Goal: Browse casually: Explore the website without a specific task or goal

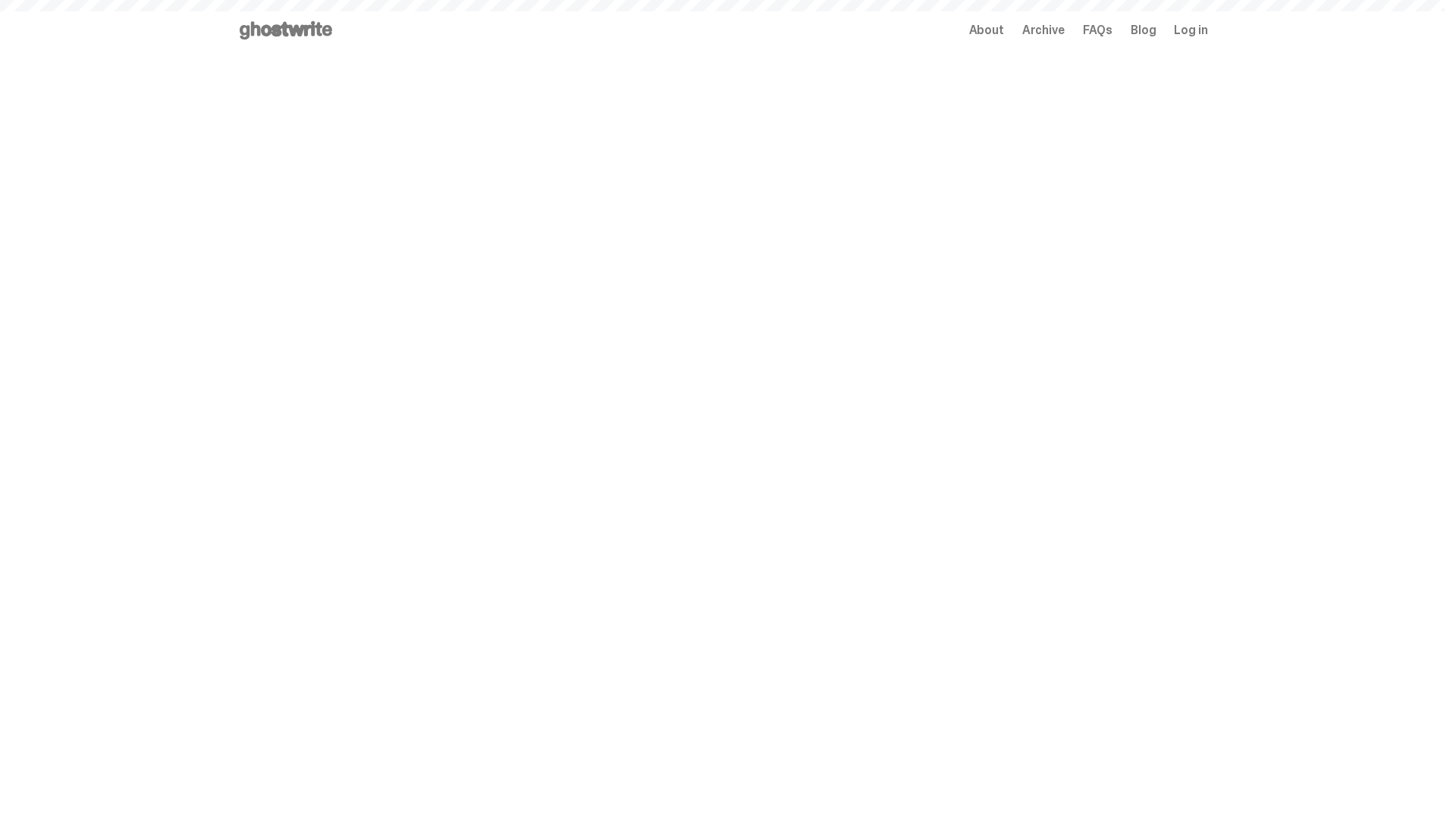
scroll to position [737, 0]
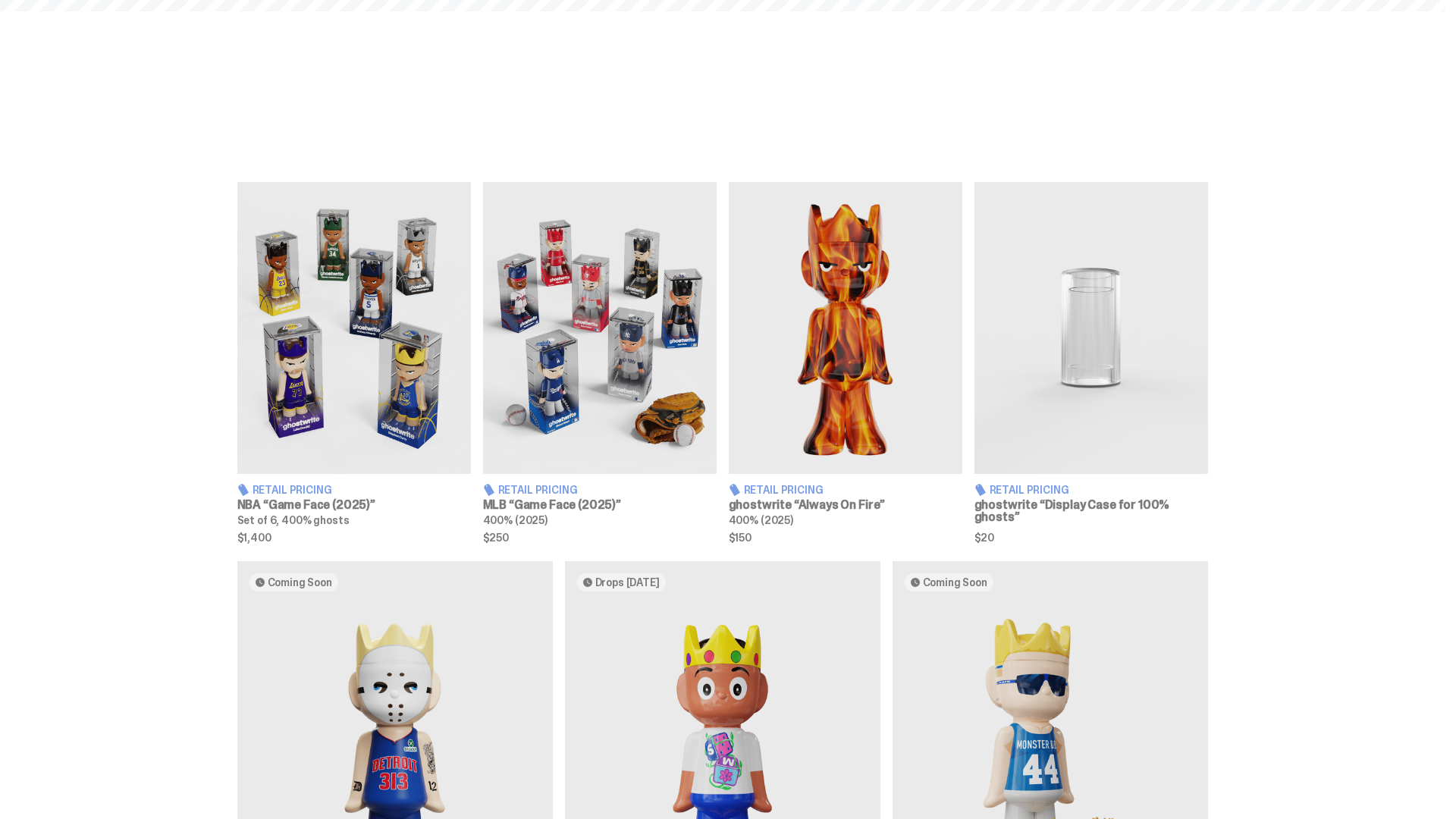
scroll to position [2211, 0]
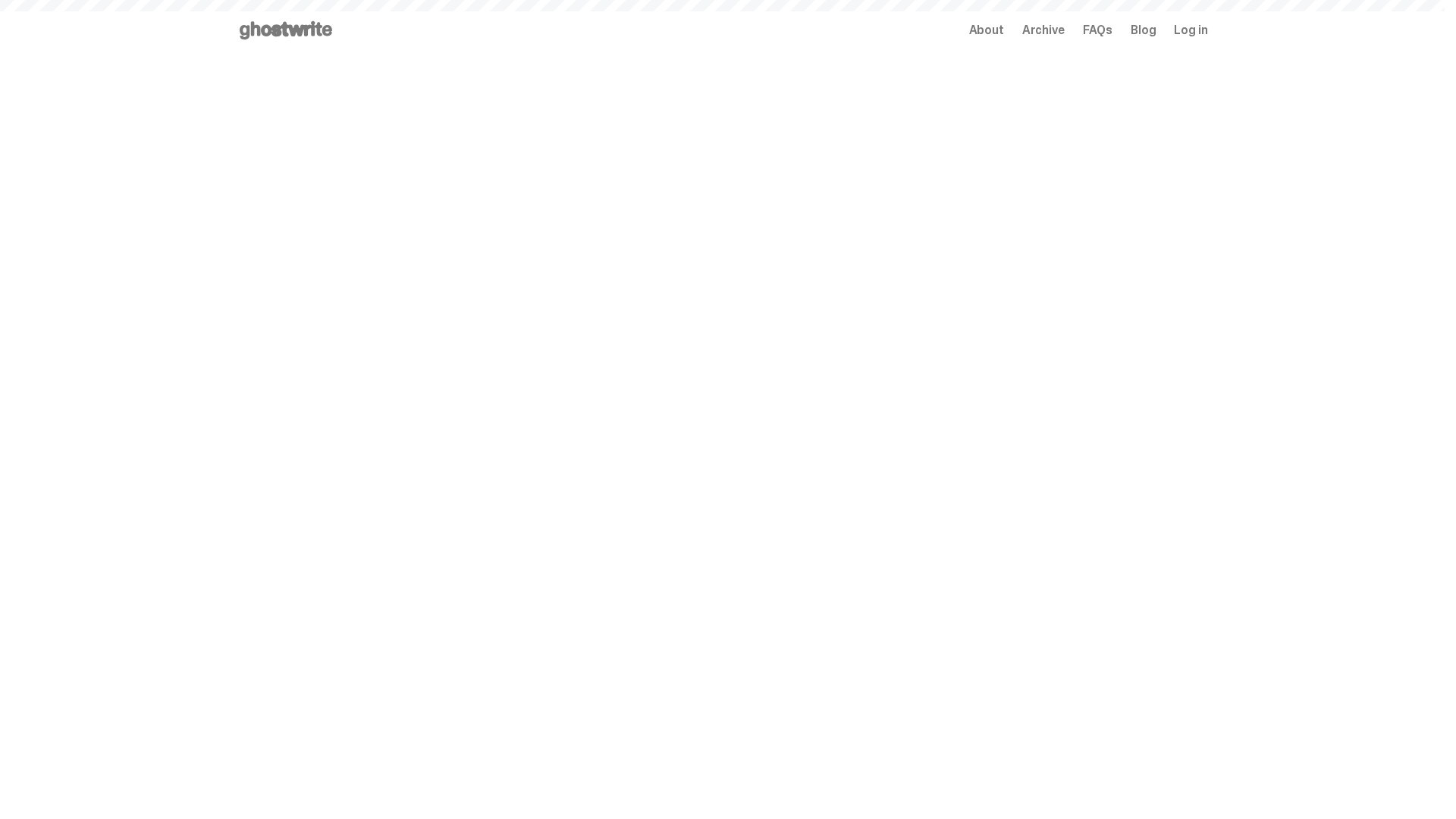
scroll to position [2211, 0]
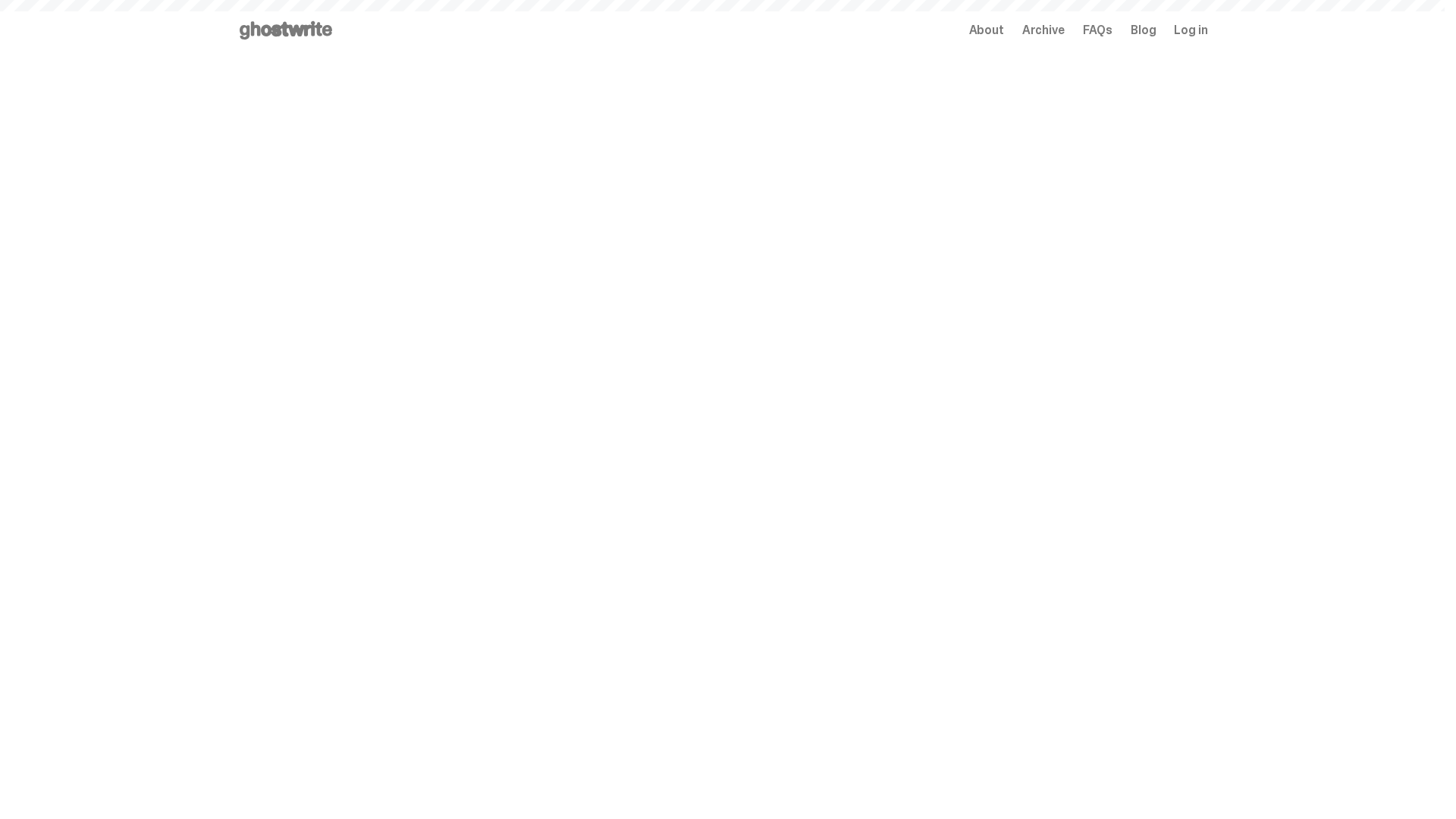
scroll to position [2211, 0]
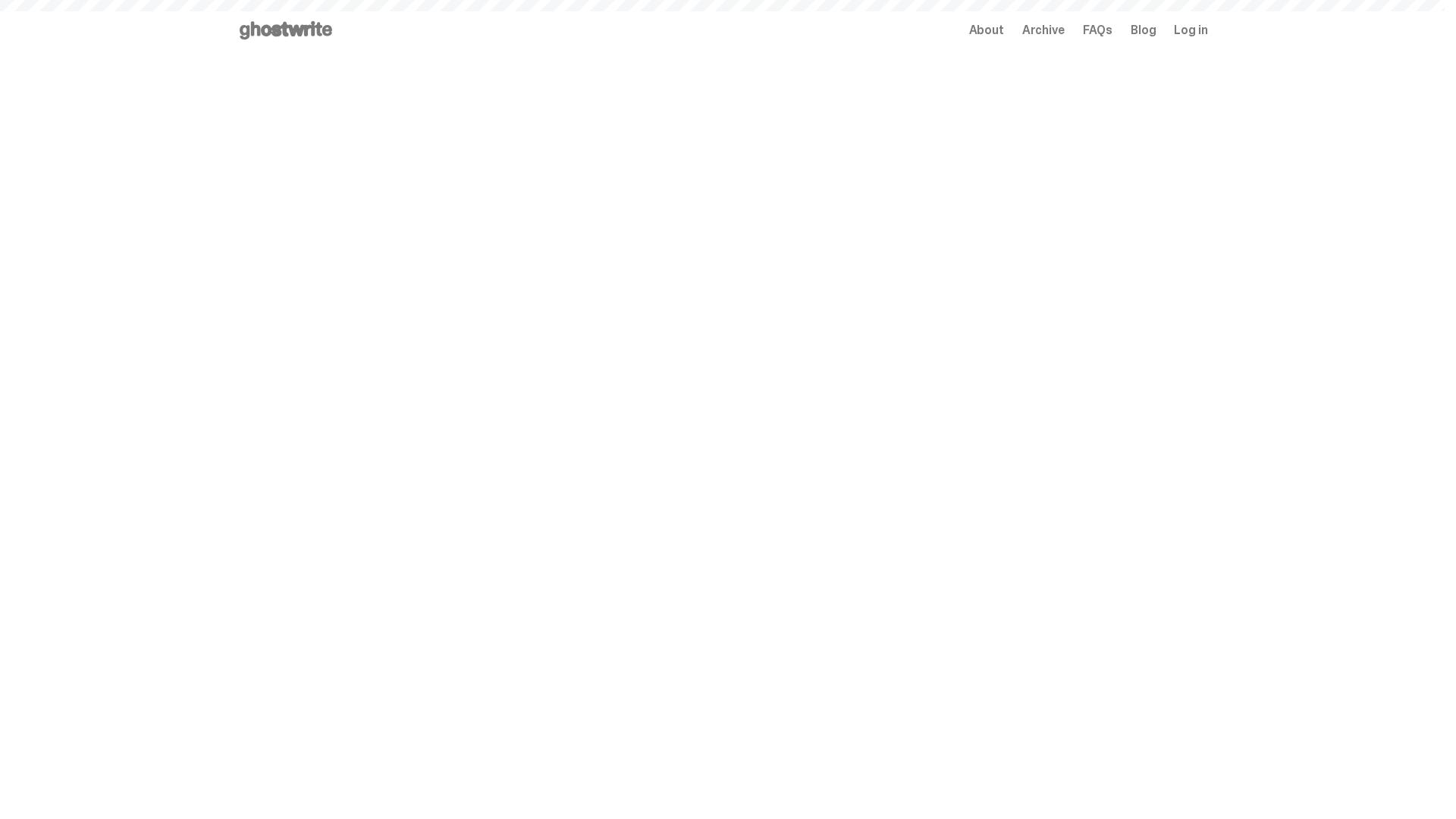
scroll to position [2359, 0]
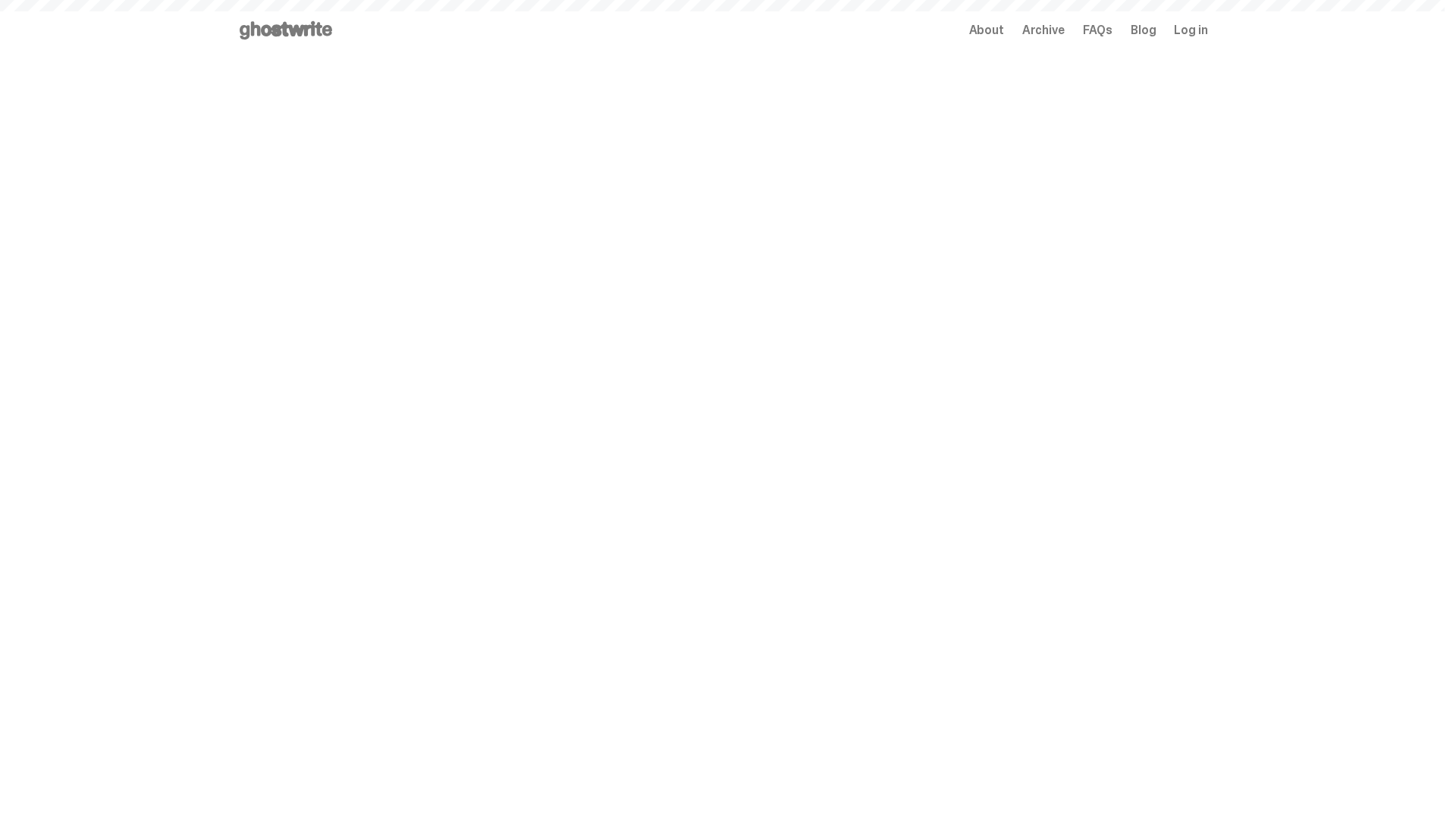
scroll to position [2359, 0]
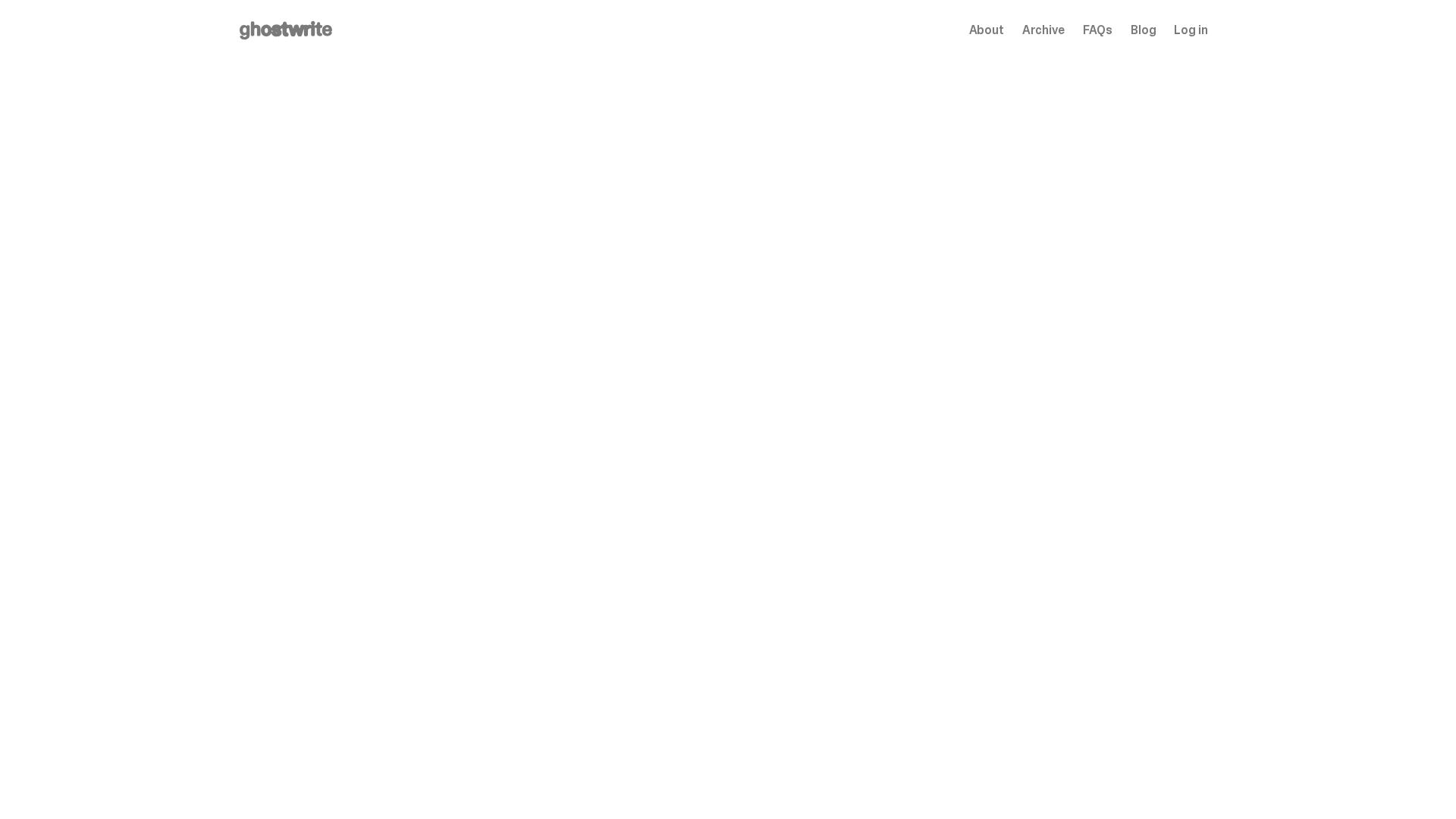
scroll to position [2359, 0]
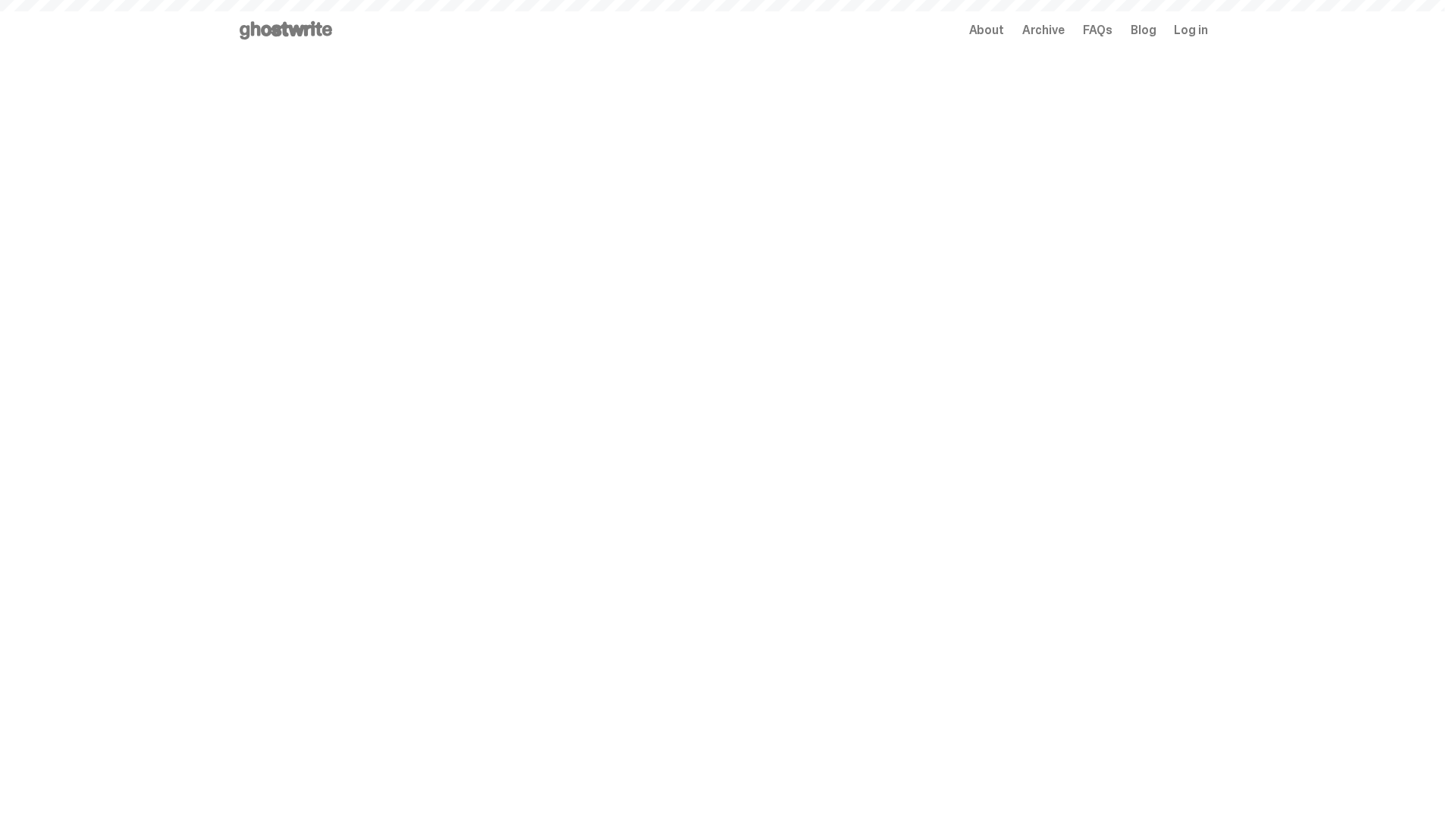
scroll to position [2359, 0]
